Goal: Information Seeking & Learning: Get advice/opinions

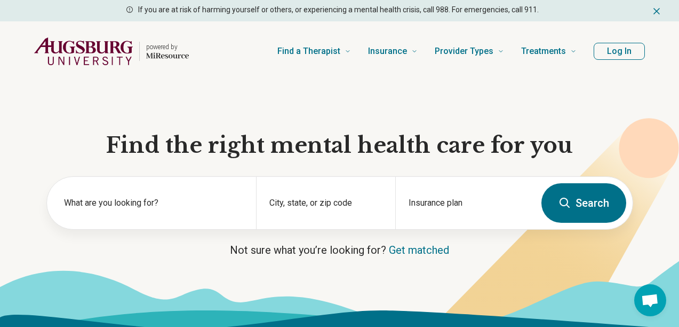
click at [608, 50] on button "Log In" at bounding box center [619, 51] width 51 height 17
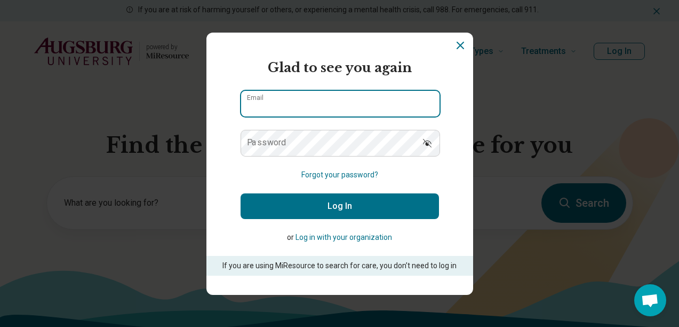
click at [289, 113] on input "Email" at bounding box center [340, 104] width 199 height 26
type input "**********"
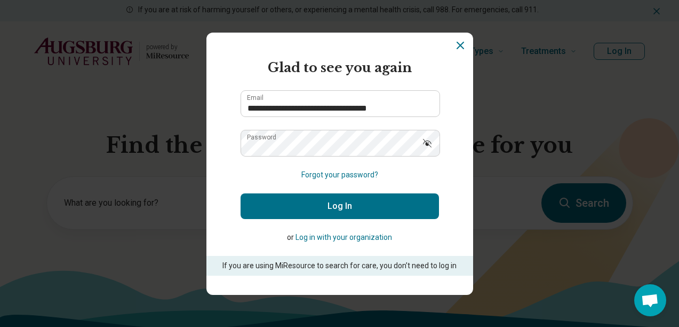
click at [278, 208] on button "Log In" at bounding box center [340, 206] width 199 height 26
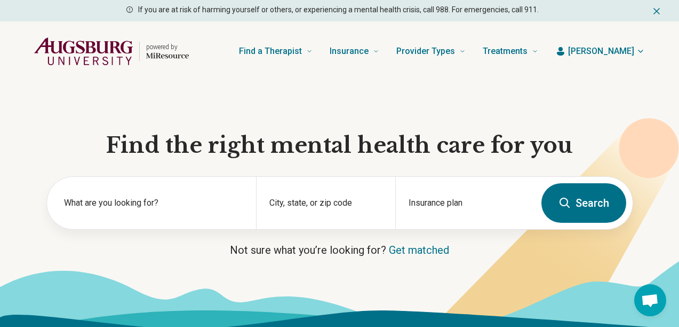
click at [620, 50] on span "[PERSON_NAME]" at bounding box center [601, 51] width 66 height 13
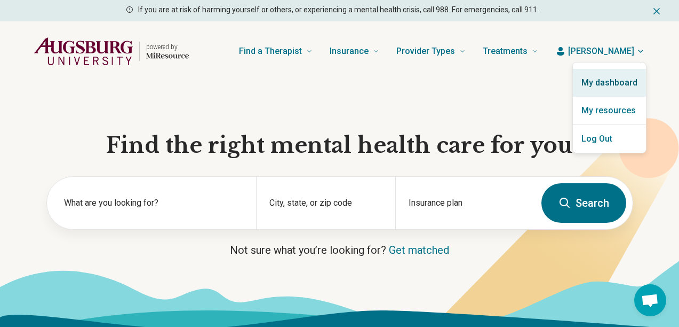
click at [608, 92] on link "My dashboard" at bounding box center [609, 83] width 73 height 28
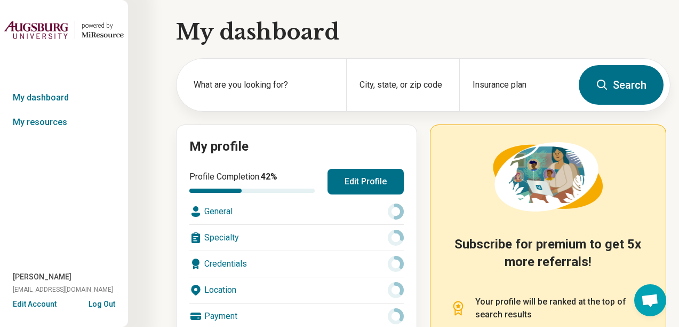
click at [360, 179] on button "Edit Profile" at bounding box center [366, 182] width 76 height 26
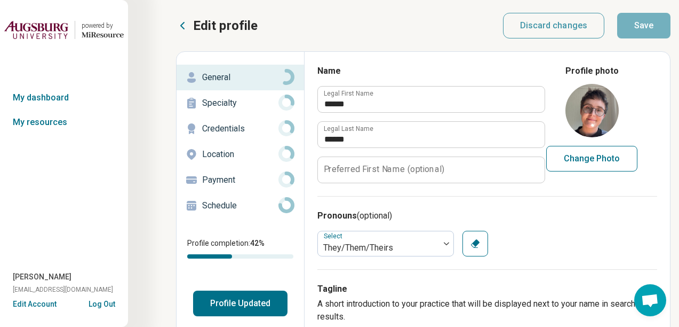
click at [586, 156] on button "Change Photo" at bounding box center [591, 159] width 91 height 26
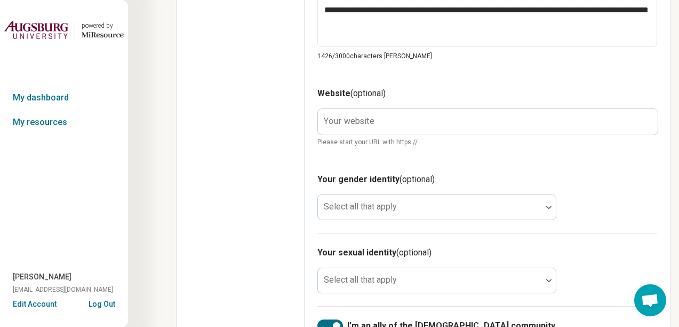
scroll to position [654, 0]
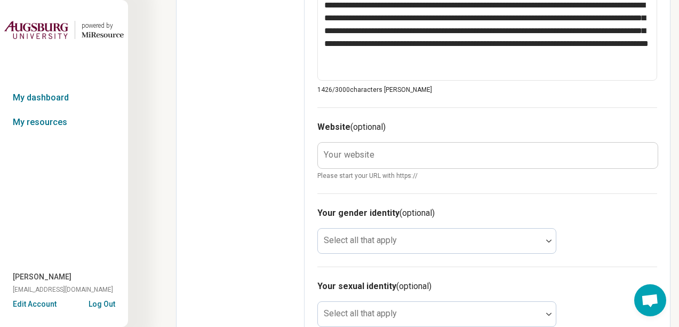
click at [336, 155] on label "Your website" at bounding box center [349, 154] width 51 height 9
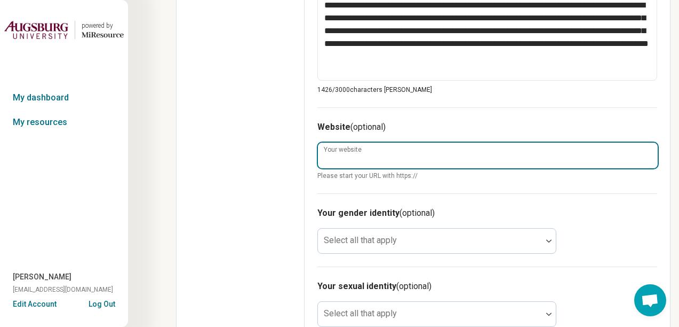
click at [336, 155] on input "Your website" at bounding box center [488, 155] width 340 height 26
paste input "**********"
type textarea "*"
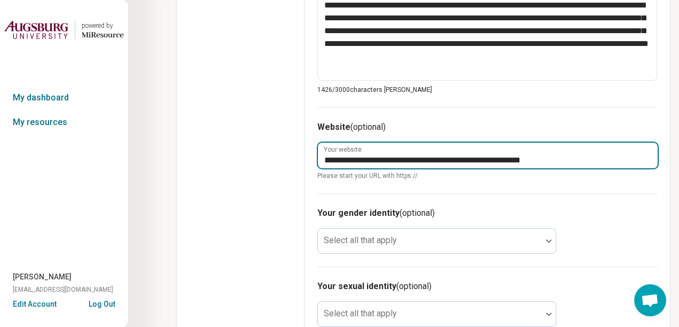
type input "**********"
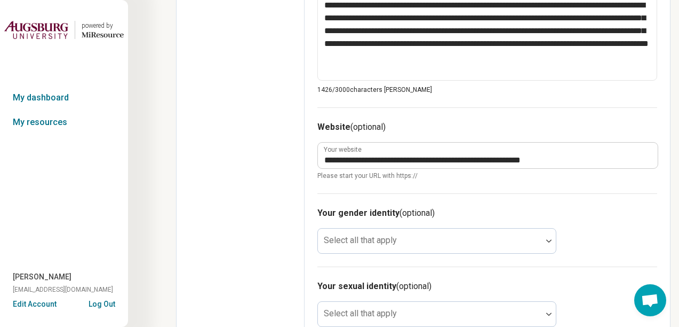
click at [432, 199] on div "Your gender identity (optional) Select all that apply" at bounding box center [488, 229] width 340 height 73
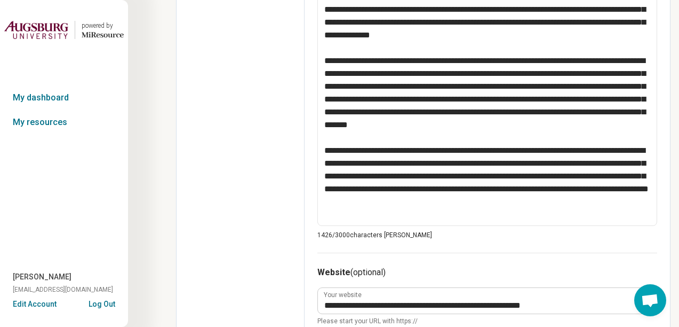
scroll to position [0, 0]
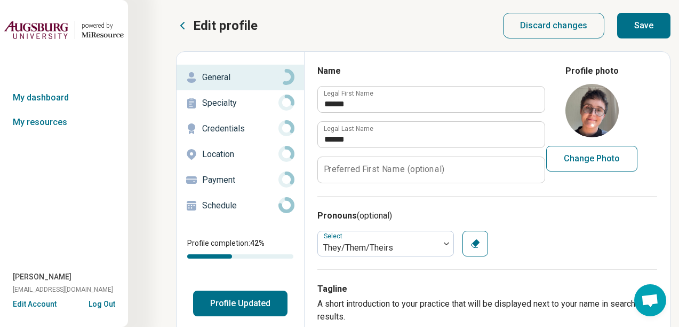
click at [656, 24] on button "Save" at bounding box center [643, 26] width 53 height 26
type textarea "*"
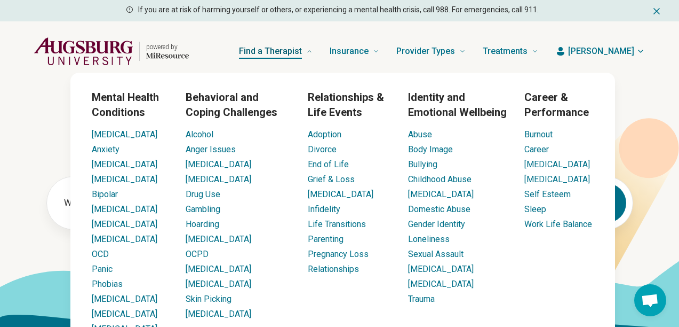
click at [313, 61] on link "Find a Therapist" at bounding box center [276, 51] width 74 height 43
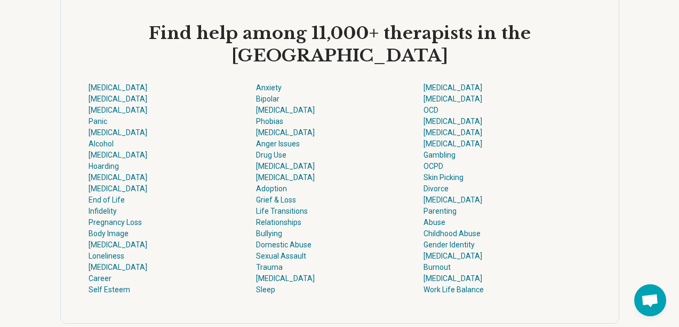
scroll to position [2918, 0]
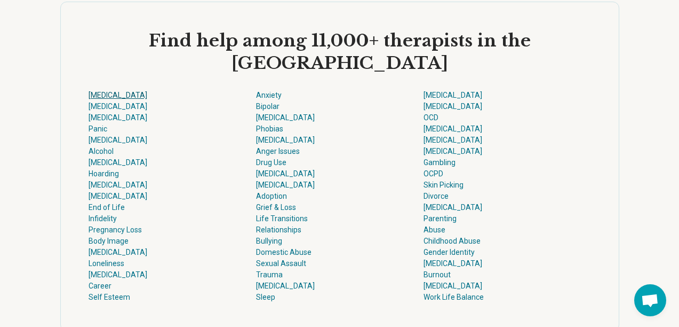
click at [99, 99] on link "[MEDICAL_DATA]" at bounding box center [118, 95] width 59 height 9
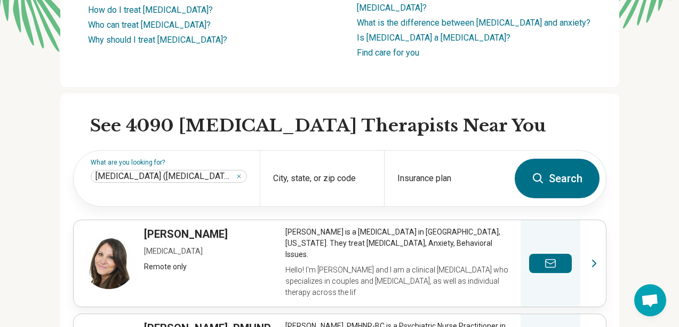
scroll to position [224, 0]
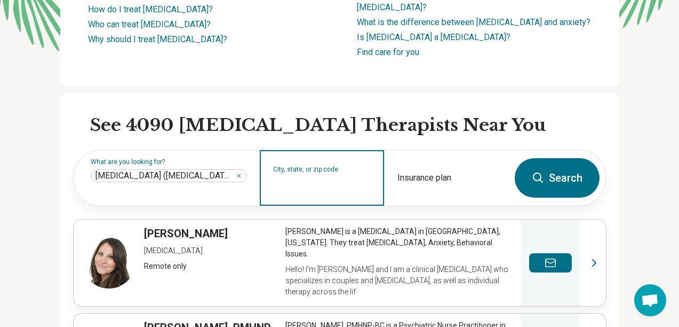
click at [332, 178] on input "City, state, or zip code" at bounding box center [322, 184] width 98 height 13
type input "*****"
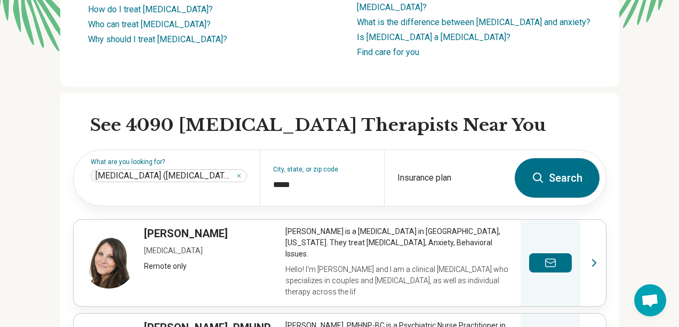
click at [568, 166] on button "Search" at bounding box center [557, 177] width 85 height 39
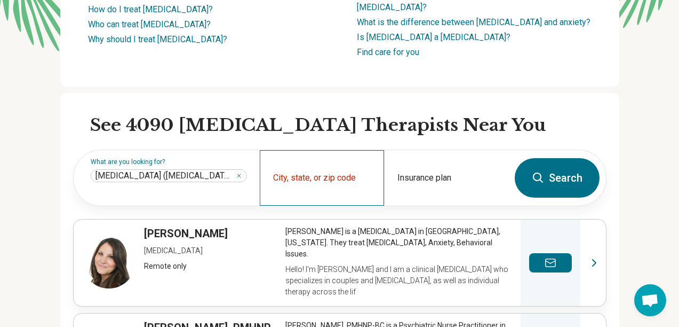
click at [309, 178] on div "City, state, or zip code" at bounding box center [322, 177] width 124 height 55
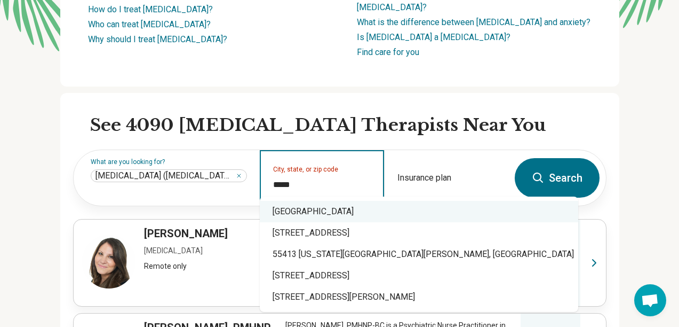
click at [293, 215] on div "Minneapolis, MN 55413" at bounding box center [419, 211] width 319 height 21
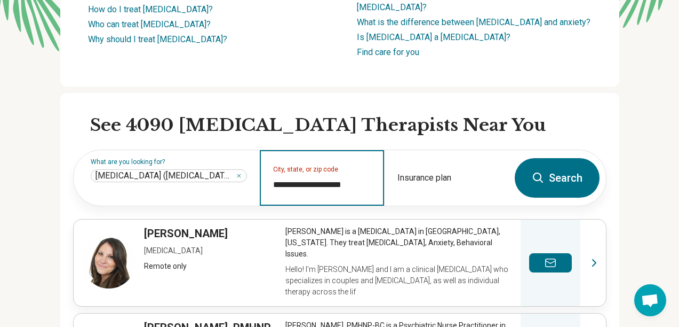
type input "**********"
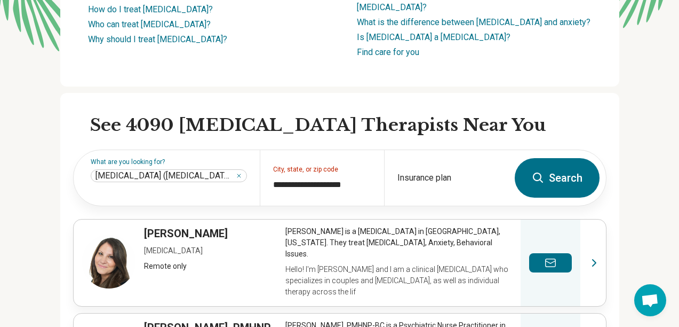
click at [536, 172] on icon at bounding box center [538, 177] width 10 height 10
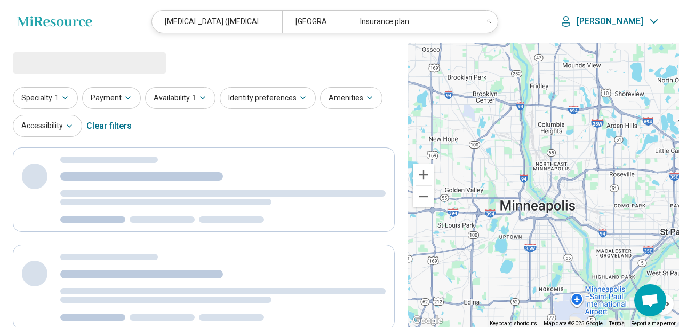
select select "***"
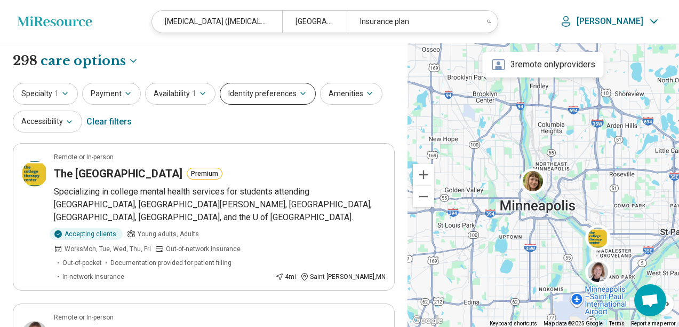
click at [296, 99] on button "Identity preferences" at bounding box center [268, 94] width 96 height 22
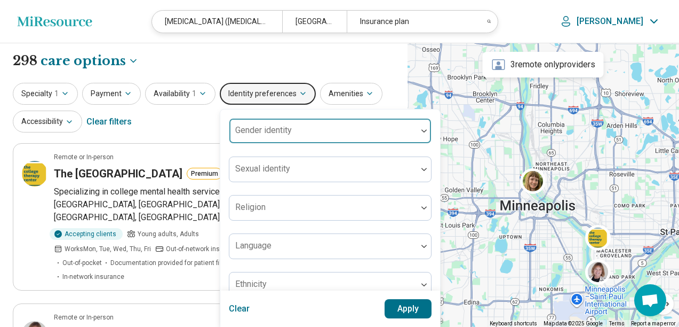
click at [294, 131] on div at bounding box center [323, 135] width 179 height 15
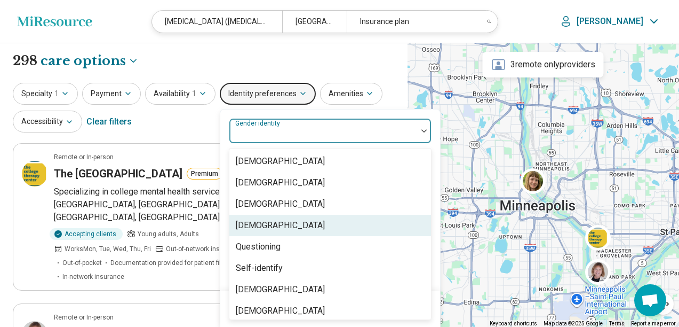
click at [276, 226] on div "[DEMOGRAPHIC_DATA]" at bounding box center [330, 225] width 202 height 21
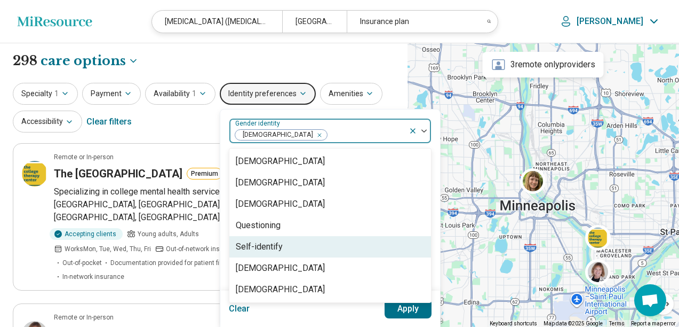
click at [406, 305] on button "Apply" at bounding box center [408, 308] width 47 height 19
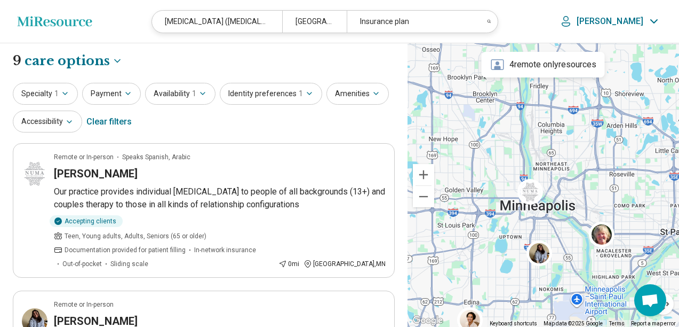
click at [631, 19] on p "[PERSON_NAME]" at bounding box center [610, 21] width 67 height 11
click at [628, 57] on link "My Dashboard" at bounding box center [625, 53] width 75 height 28
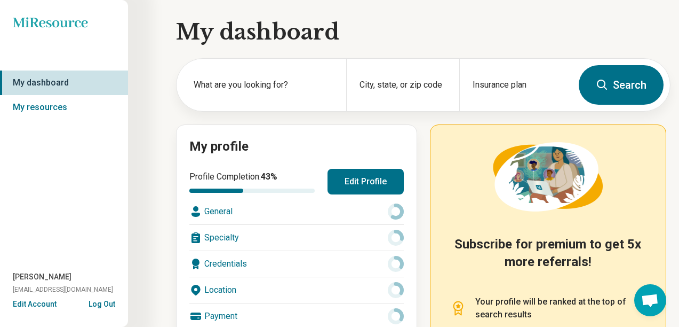
click at [362, 173] on button "Edit Profile" at bounding box center [366, 182] width 76 height 26
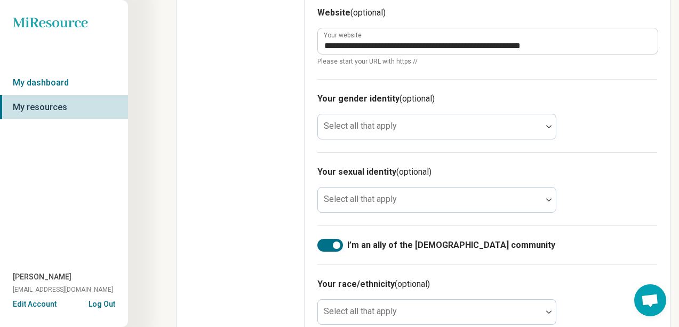
scroll to position [775, 0]
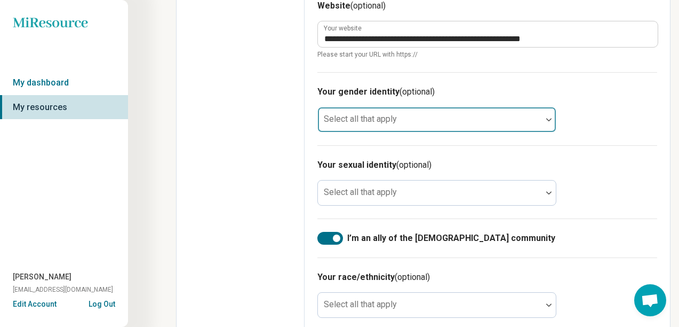
click at [424, 114] on div at bounding box center [430, 119] width 224 height 23
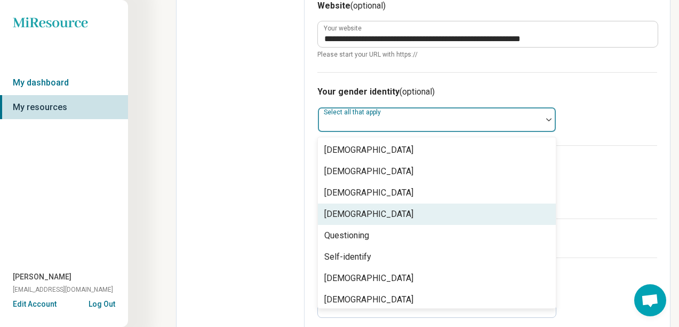
click at [356, 217] on div "[DEMOGRAPHIC_DATA]" at bounding box center [368, 214] width 89 height 13
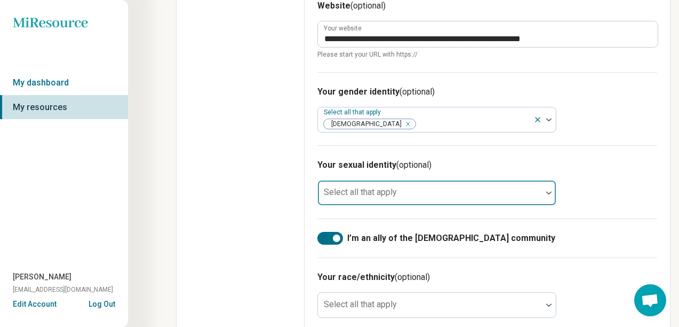
click at [372, 185] on div "Select all that apply" at bounding box center [437, 193] width 239 height 26
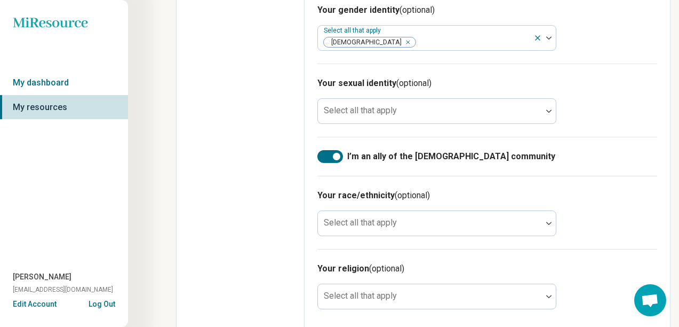
scroll to position [865, 0]
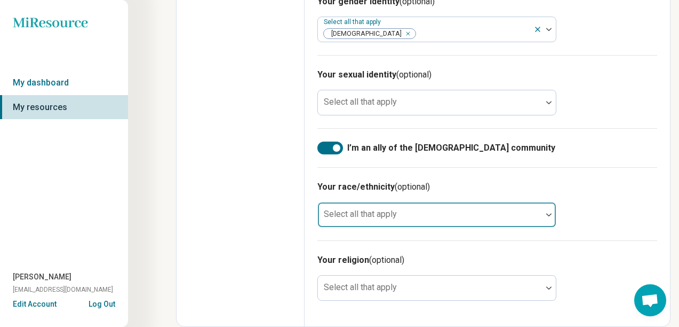
click at [475, 218] on div at bounding box center [430, 218] width 216 height 15
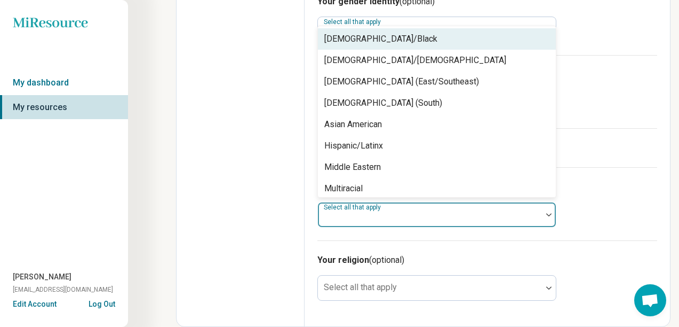
click at [590, 126] on div "Your sexual identity (optional) Select all that apply" at bounding box center [488, 91] width 340 height 73
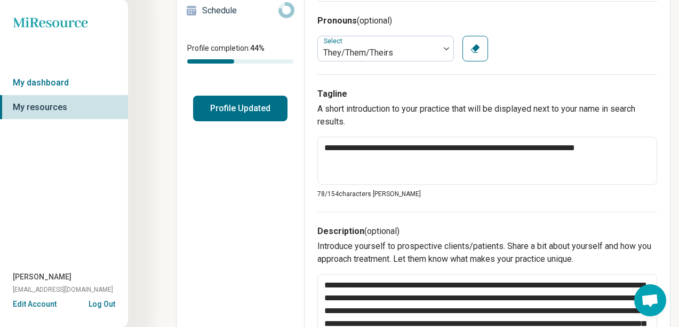
scroll to position [0, 0]
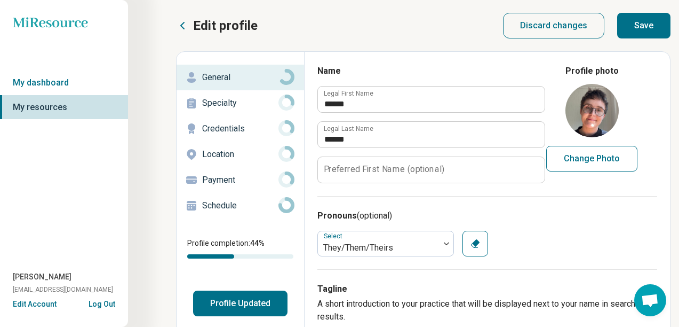
click at [641, 25] on button "Save" at bounding box center [643, 26] width 53 height 26
type textarea "*"
click at [241, 299] on button "Profile Updated" at bounding box center [240, 303] width 94 height 26
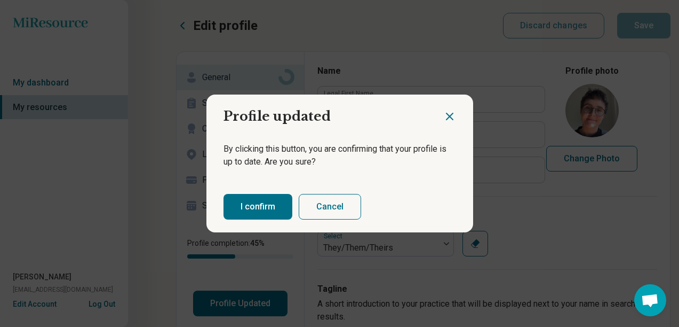
click at [244, 211] on button "I confirm" at bounding box center [258, 207] width 69 height 26
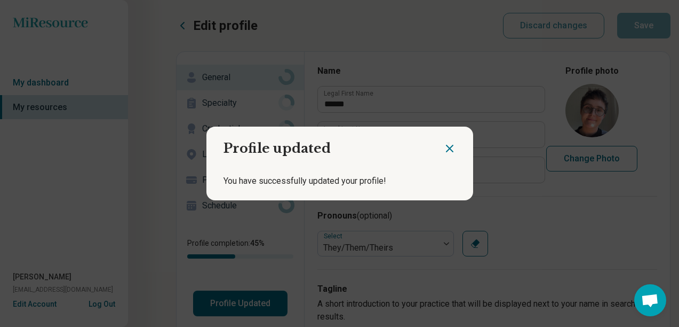
click at [445, 146] on icon "Close dialog" at bounding box center [449, 148] width 13 height 13
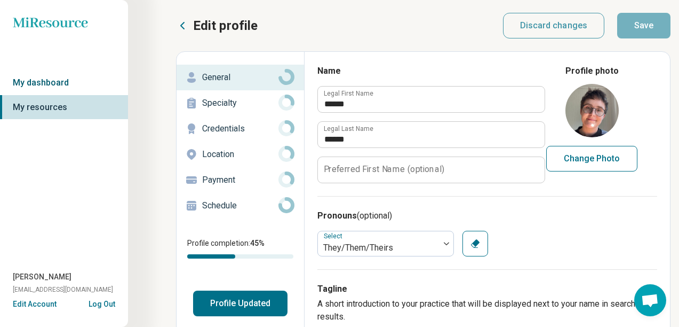
click at [50, 82] on link "My dashboard" at bounding box center [64, 82] width 128 height 25
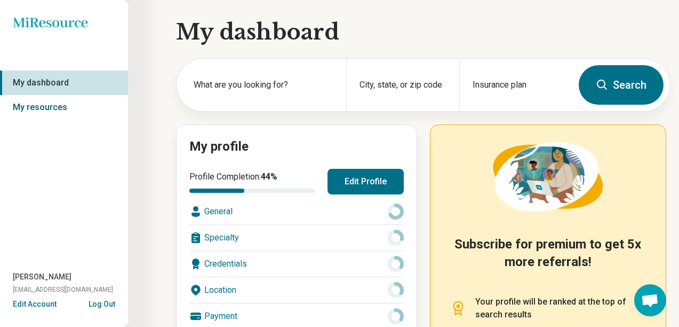
click at [43, 105] on link "My resources" at bounding box center [64, 107] width 128 height 25
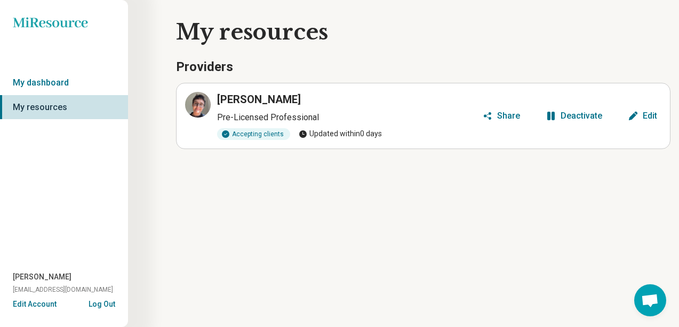
click at [107, 307] on button "Log Out" at bounding box center [102, 302] width 27 height 9
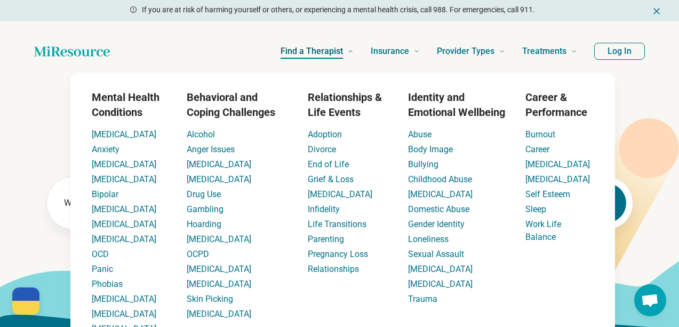
click at [305, 51] on span "Find a Therapist" at bounding box center [312, 51] width 62 height 15
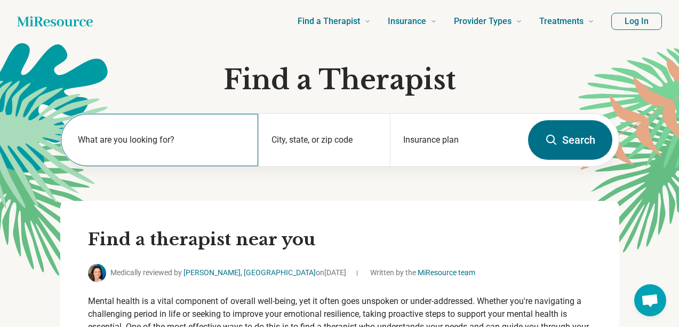
click at [109, 161] on div "What are you looking for?" at bounding box center [159, 140] width 197 height 52
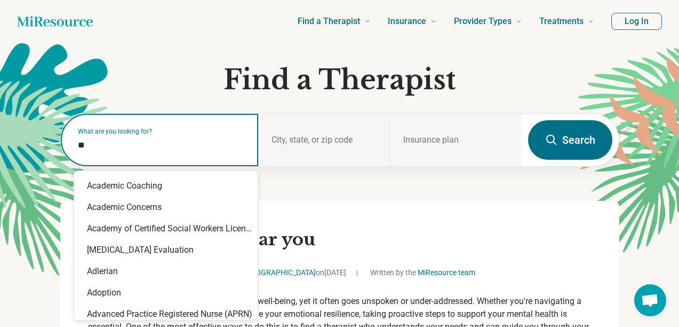
type input "*"
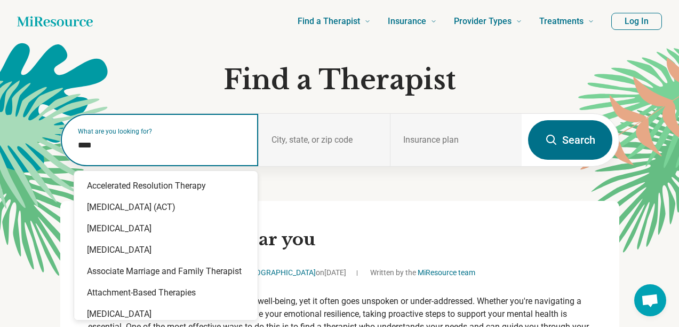
type input "*****"
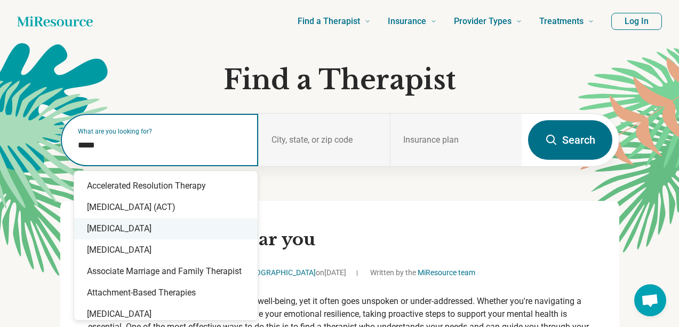
scroll to position [37, 0]
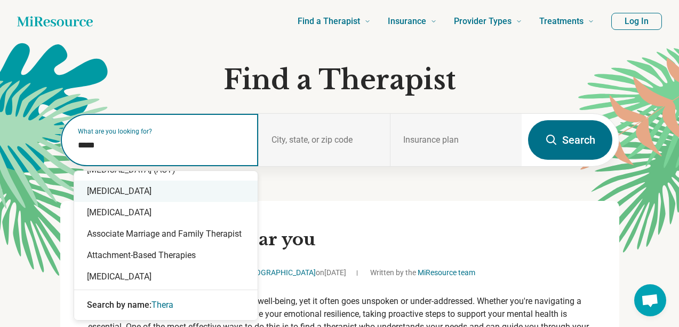
drag, startPoint x: 112, startPoint y: 150, endPoint x: 50, endPoint y: 129, distance: 65.0
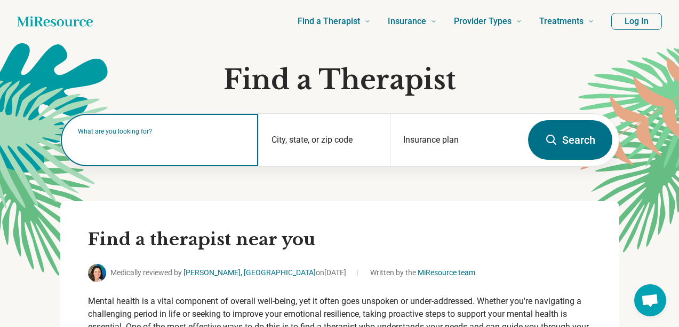
scroll to position [17, 0]
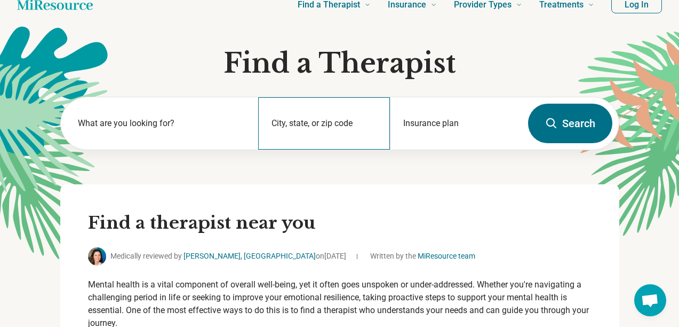
click at [313, 107] on div "City, state, or zip code" at bounding box center [324, 123] width 132 height 52
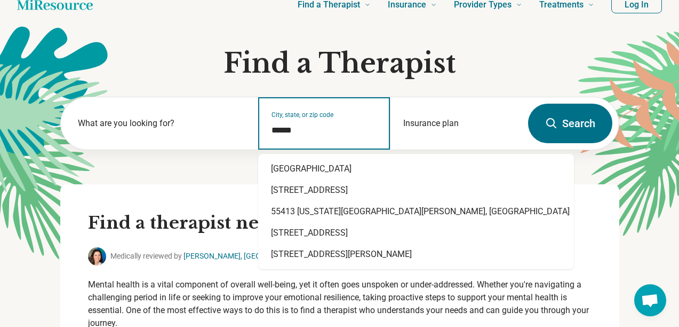
type input "*****"
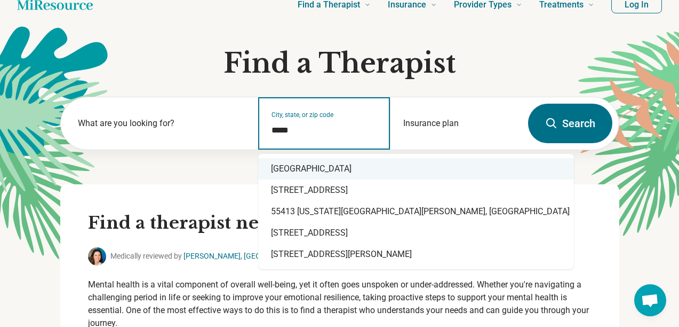
click at [371, 165] on div "Minneapolis, MN 55413" at bounding box center [416, 168] width 316 height 21
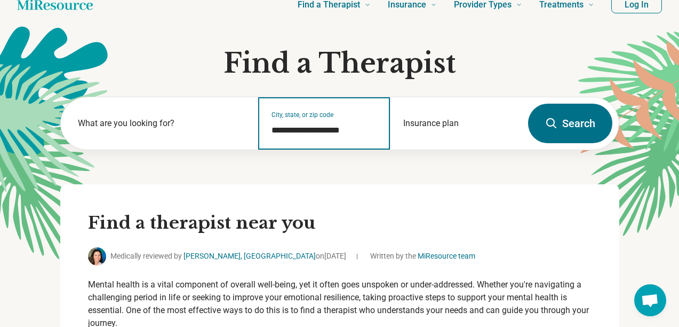
type input "**********"
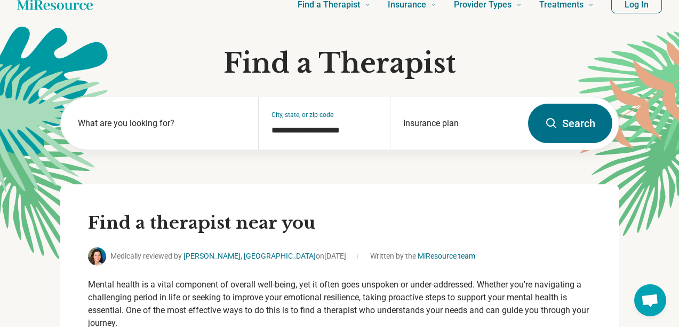
click at [573, 128] on button "Search" at bounding box center [570, 123] width 84 height 39
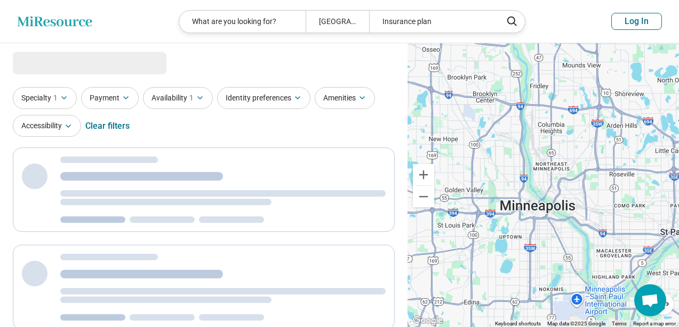
select select "***"
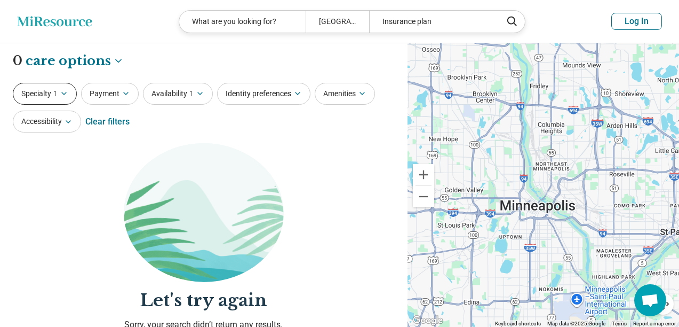
click at [65, 99] on button "Specialty 1" at bounding box center [45, 94] width 64 height 22
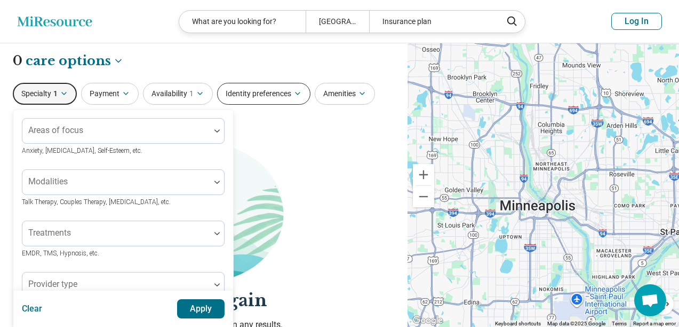
click at [253, 96] on button "Identity preferences" at bounding box center [263, 94] width 93 height 22
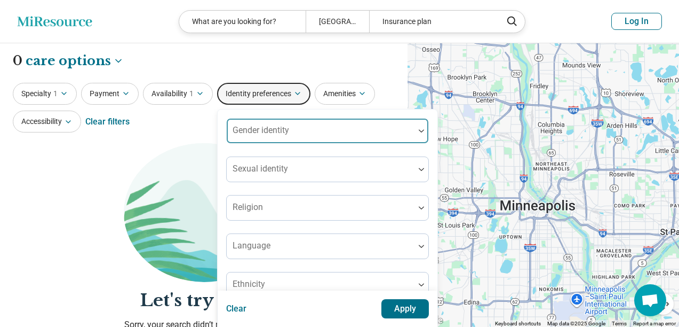
click at [265, 123] on div "Gender identity" at bounding box center [327, 131] width 203 height 26
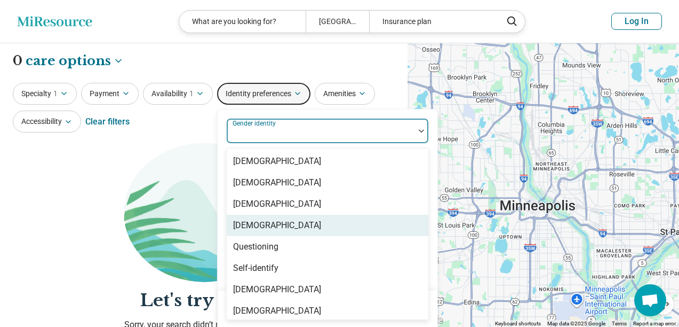
click at [259, 227] on div "[DEMOGRAPHIC_DATA]" at bounding box center [277, 225] width 88 height 13
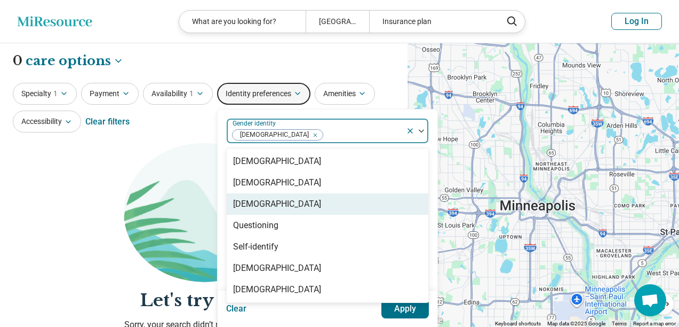
click at [149, 111] on div "Specialty 1 Payment Availability 1 Identity preferences option Non-binary, sele…" at bounding box center [204, 109] width 382 height 52
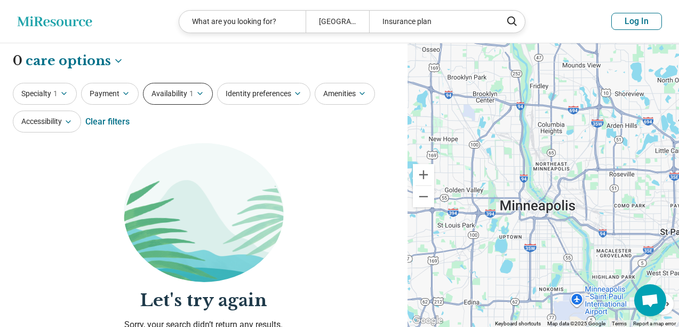
click at [187, 99] on button "Availability 1" at bounding box center [178, 94] width 70 height 22
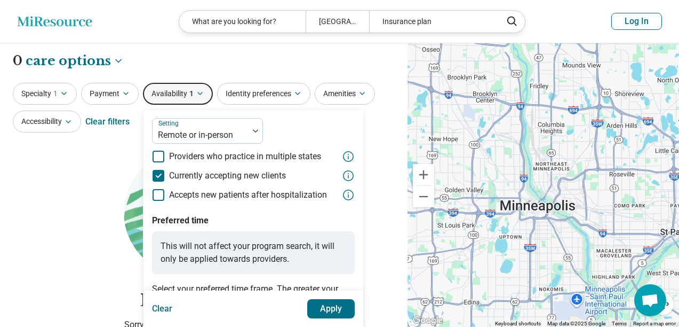
click at [329, 309] on button "Apply" at bounding box center [331, 308] width 48 height 19
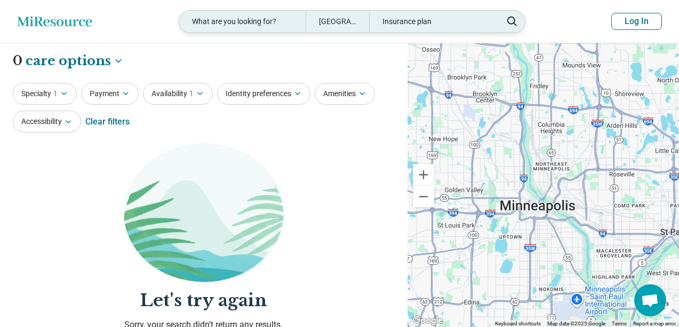
click at [244, 23] on div "What are you looking for?" at bounding box center [242, 22] width 126 height 22
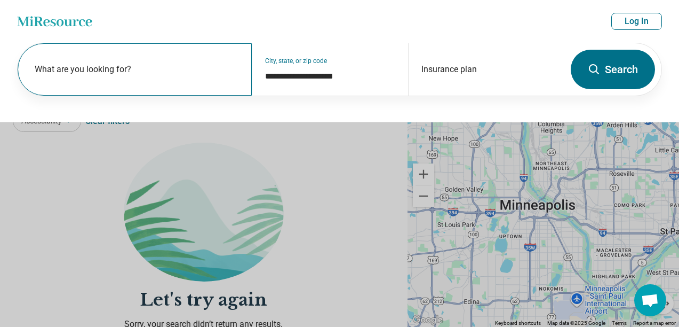
click at [118, 70] on label "What are you looking for?" at bounding box center [137, 69] width 204 height 13
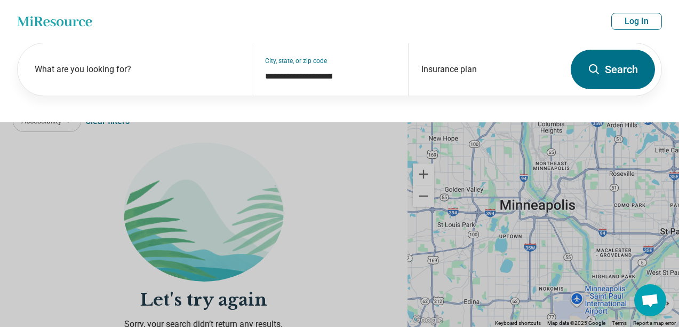
click at [633, 21] on button "Log In" at bounding box center [637, 21] width 51 height 17
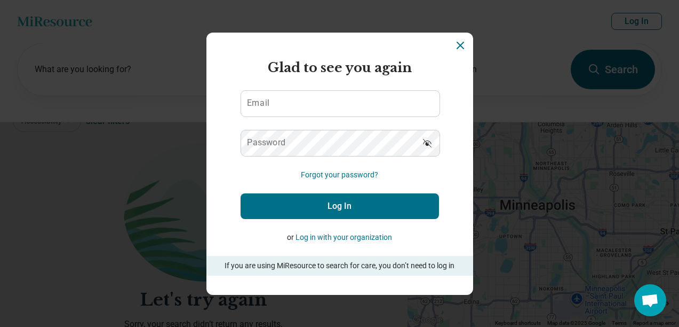
click at [266, 104] on label "Email" at bounding box center [258, 103] width 22 height 9
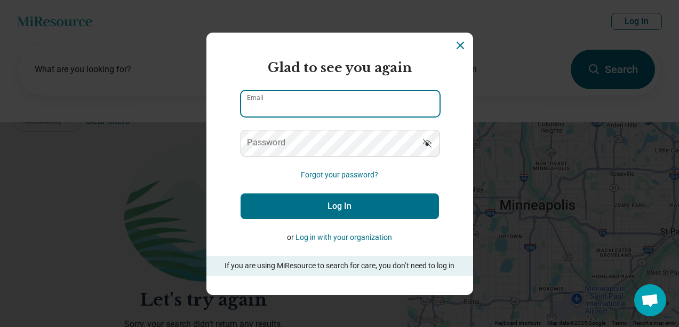
click at [266, 104] on input "Email" at bounding box center [340, 104] width 199 height 26
type input "**********"
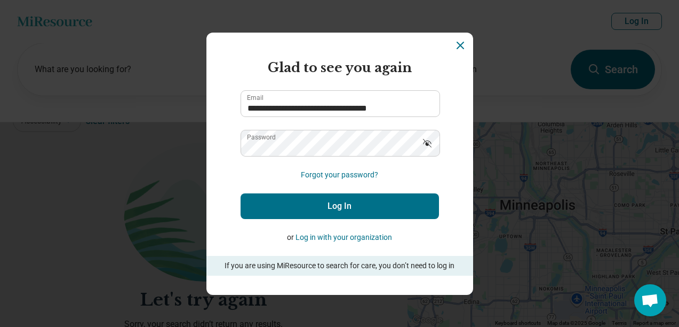
click at [282, 200] on button "Log In" at bounding box center [340, 206] width 199 height 26
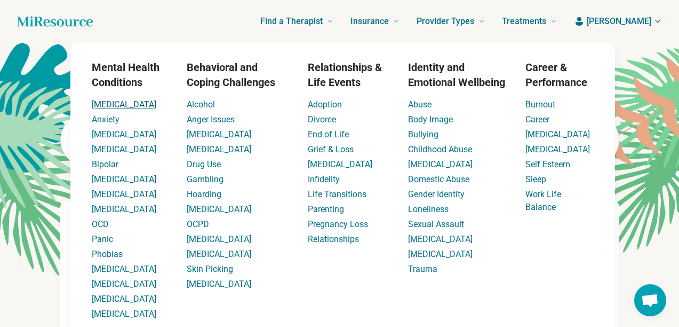
click at [97, 107] on link "[MEDICAL_DATA]" at bounding box center [124, 104] width 65 height 10
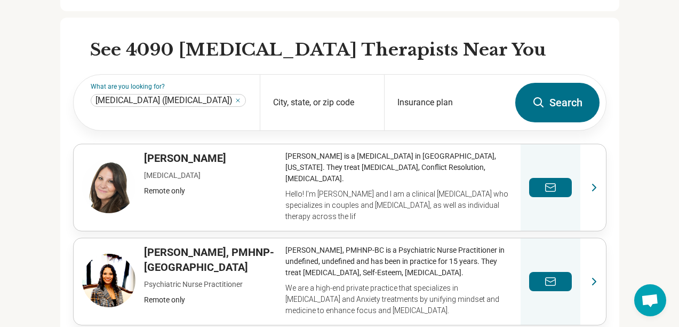
scroll to position [314, 0]
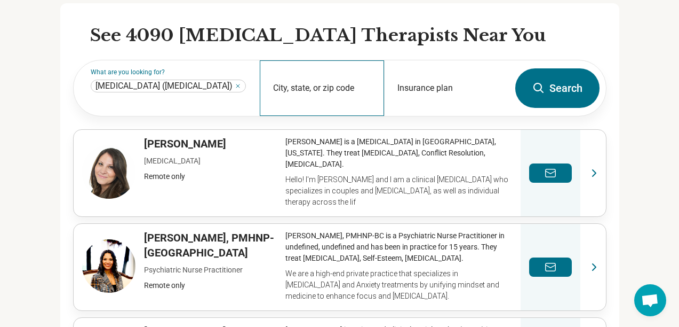
click at [331, 69] on div "City, state, or zip code" at bounding box center [322, 87] width 124 height 55
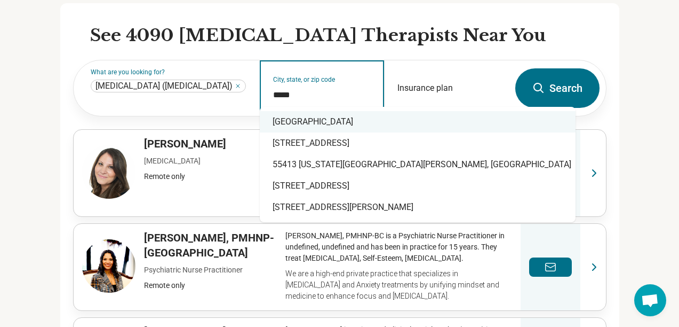
click at [347, 126] on div "Minneapolis, MN 55413" at bounding box center [418, 121] width 316 height 21
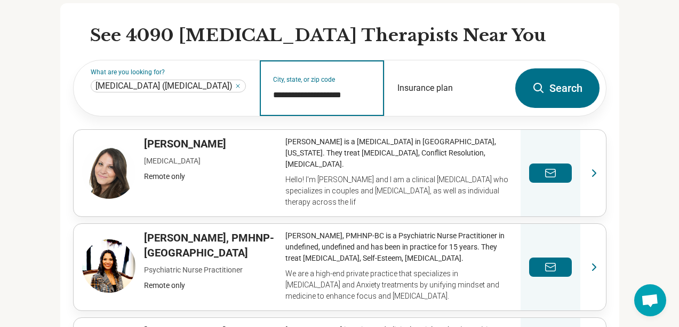
type input "**********"
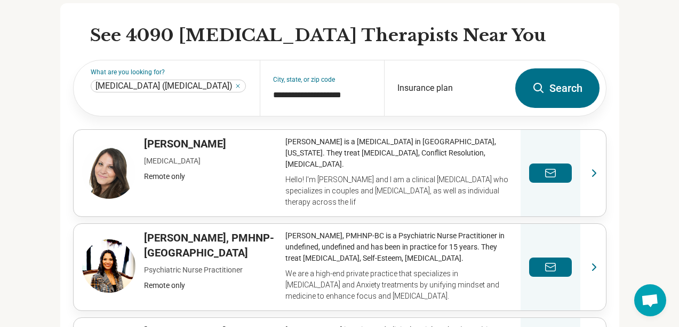
click at [539, 82] on icon at bounding box center [539, 88] width 13 height 13
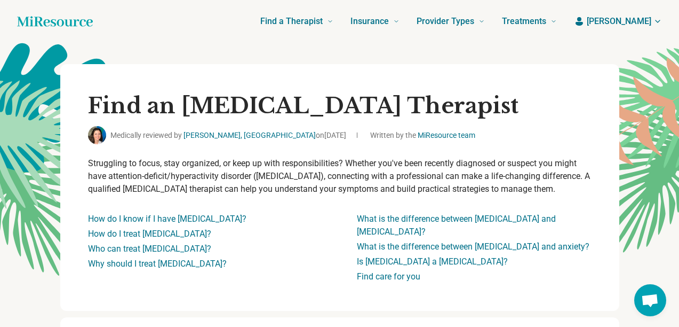
select select "***"
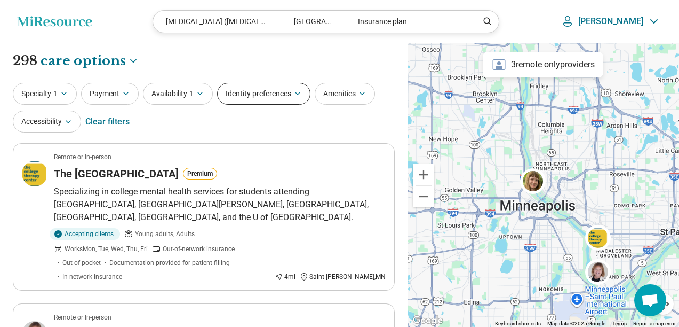
click at [269, 98] on button "Identity preferences" at bounding box center [263, 94] width 93 height 22
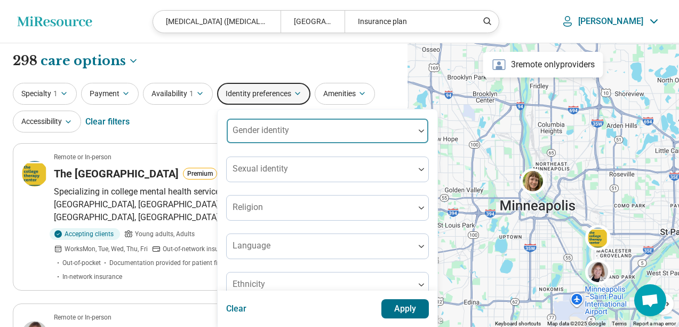
click at [267, 137] on div at bounding box center [320, 135] width 179 height 15
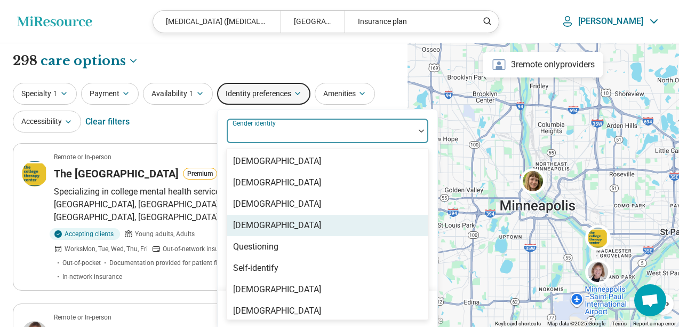
click at [265, 225] on div "[DEMOGRAPHIC_DATA]" at bounding box center [277, 225] width 88 height 13
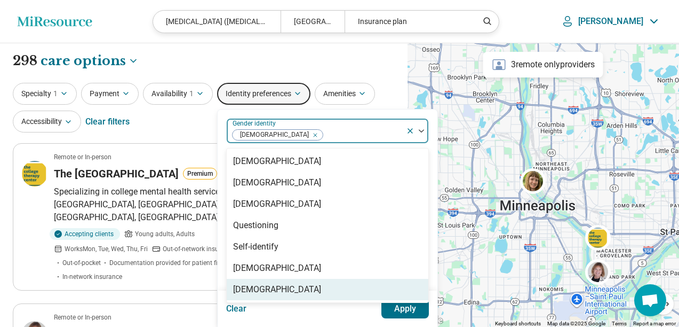
click at [398, 312] on button "Apply" at bounding box center [406, 308] width 48 height 19
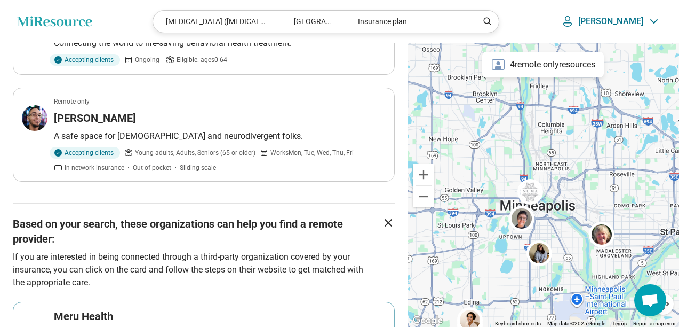
scroll to position [1165, 0]
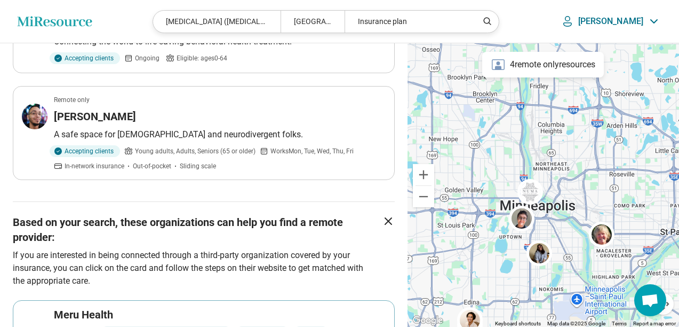
click at [391, 202] on button "button" at bounding box center [204, 251] width 382 height 98
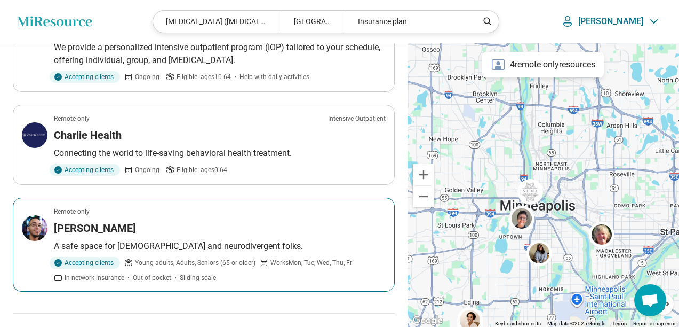
scroll to position [1053, 0]
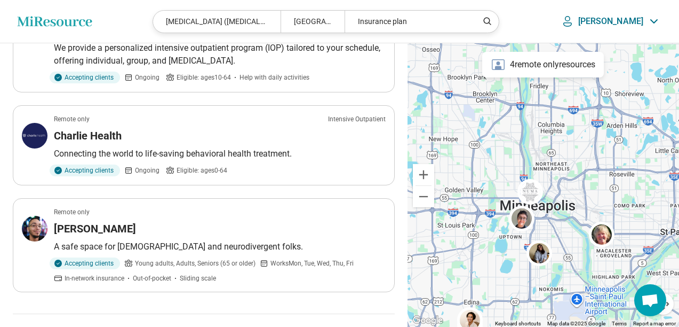
click at [630, 21] on p "[PERSON_NAME]" at bounding box center [610, 21] width 65 height 11
click at [616, 53] on link "My Dashboard" at bounding box center [625, 53] width 73 height 28
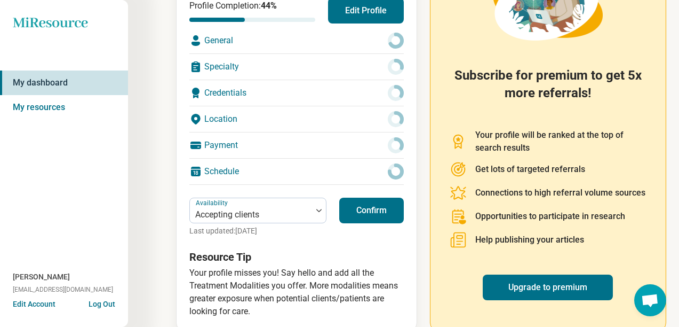
scroll to position [173, 0]
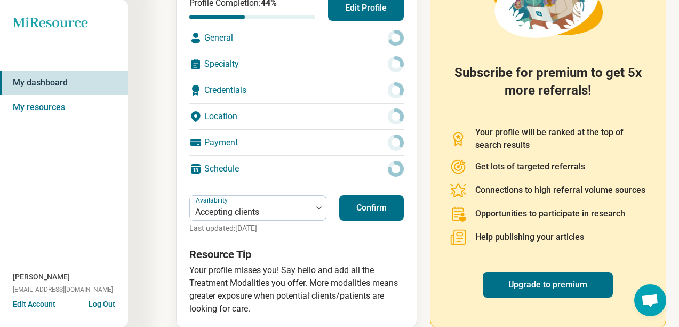
click at [357, 209] on button "Confirm" at bounding box center [371, 208] width 65 height 26
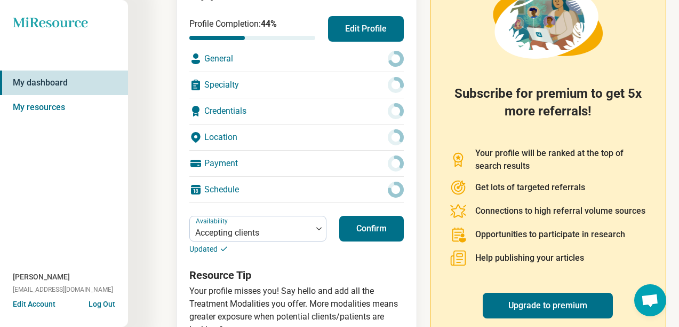
scroll to position [0, 0]
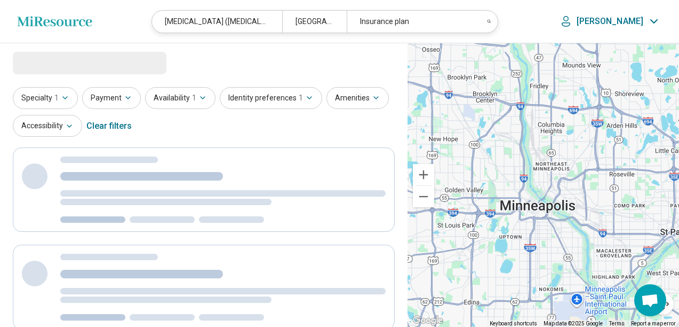
select select "***"
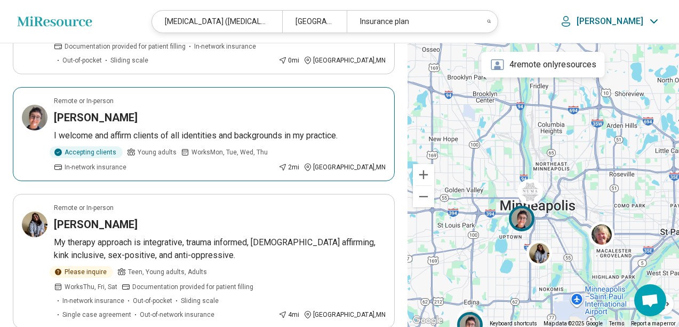
scroll to position [199, 0]
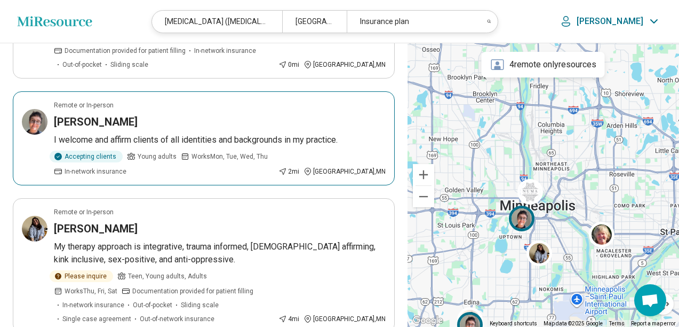
click at [180, 115] on article "Remote or In-person Taylor Nelson I welcome and affirm clients of all identitie…" at bounding box center [204, 138] width 382 height 94
click at [218, 133] on article "Remote or In-person Taylor Nelson I welcome and affirm clients of all identitie…" at bounding box center [204, 138] width 382 height 94
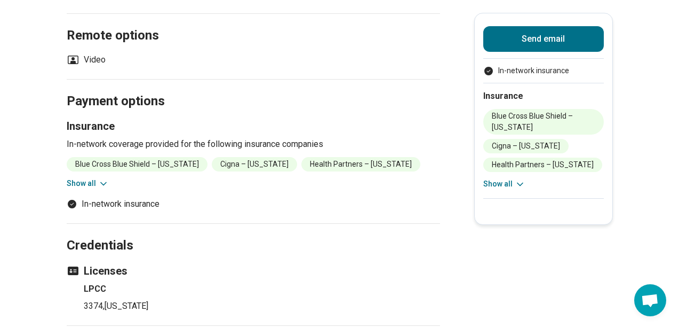
scroll to position [756, 0]
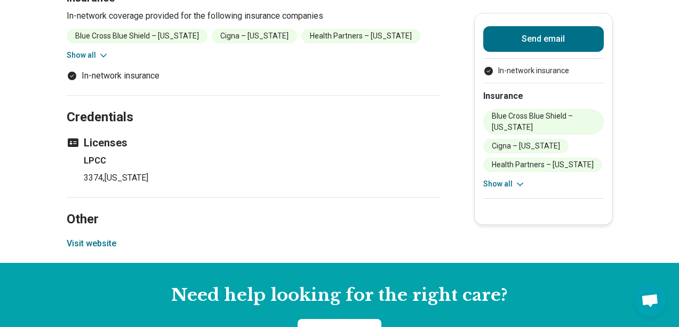
click at [104, 242] on button "Visit website" at bounding box center [92, 243] width 50 height 13
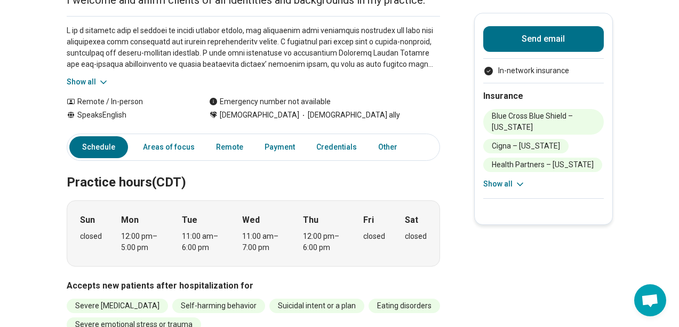
scroll to position [0, 0]
